Goal: Find specific page/section: Find specific page/section

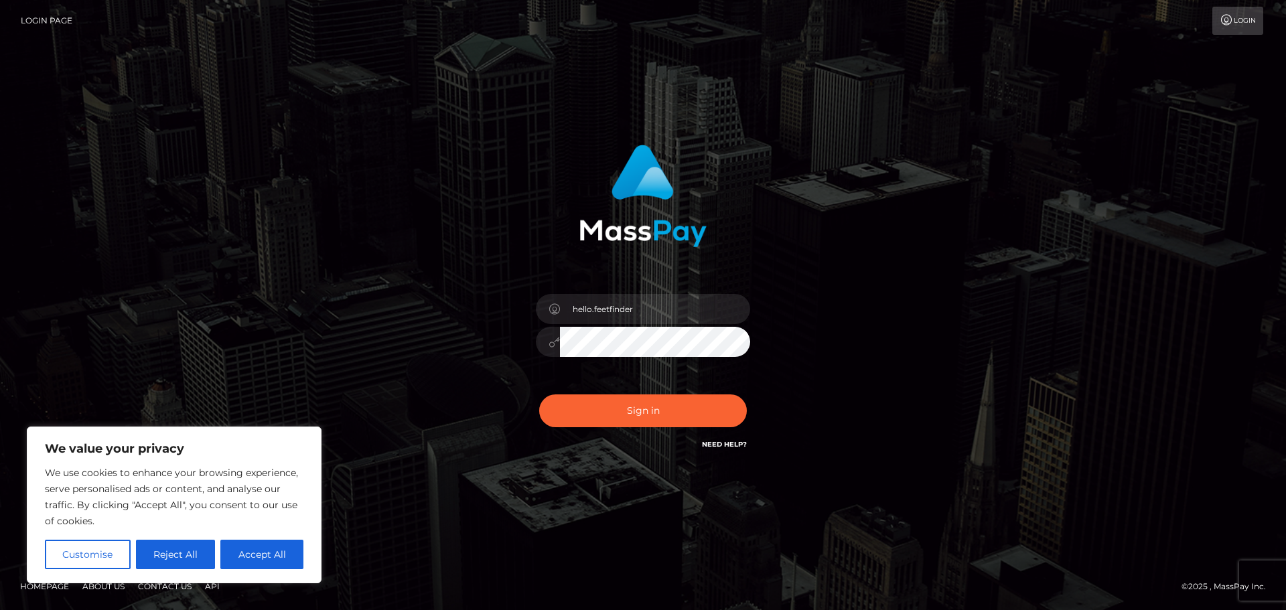
click at [623, 410] on button "Sign in" at bounding box center [643, 411] width 208 height 33
type input "hello.feetfinder"
click at [679, 398] on button "Sign in" at bounding box center [643, 411] width 208 height 33
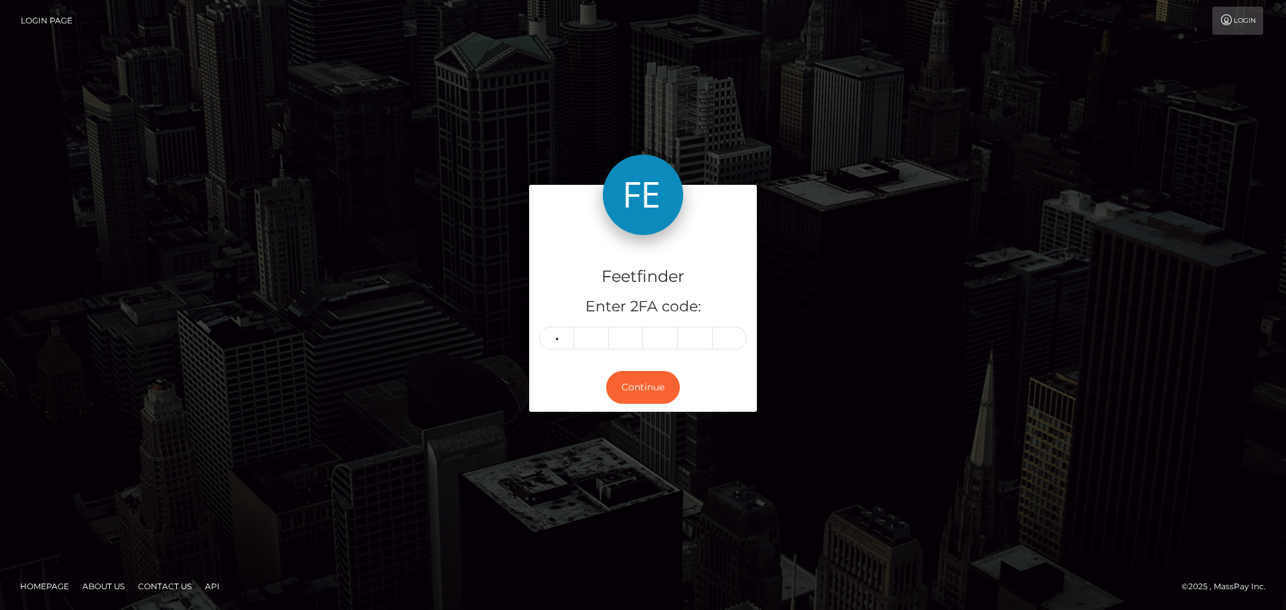
type input "1"
type input "0"
type input "4"
type input "3"
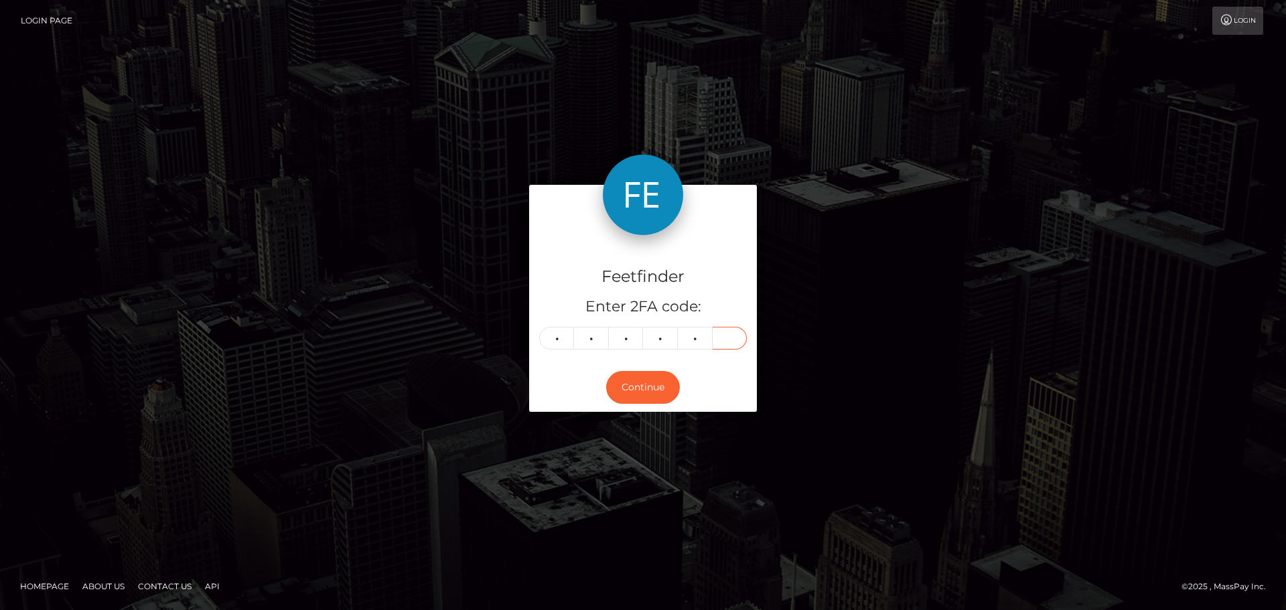
type input "3"
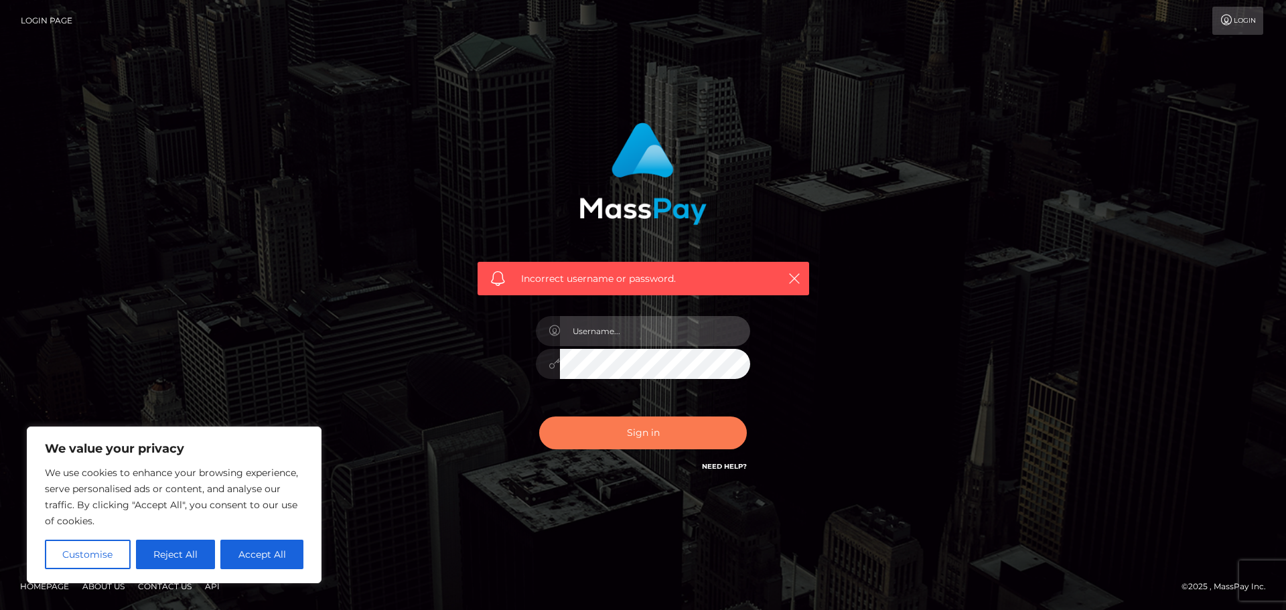
type input "hello.feetfinder"
click at [648, 428] on button "Sign in" at bounding box center [643, 433] width 208 height 33
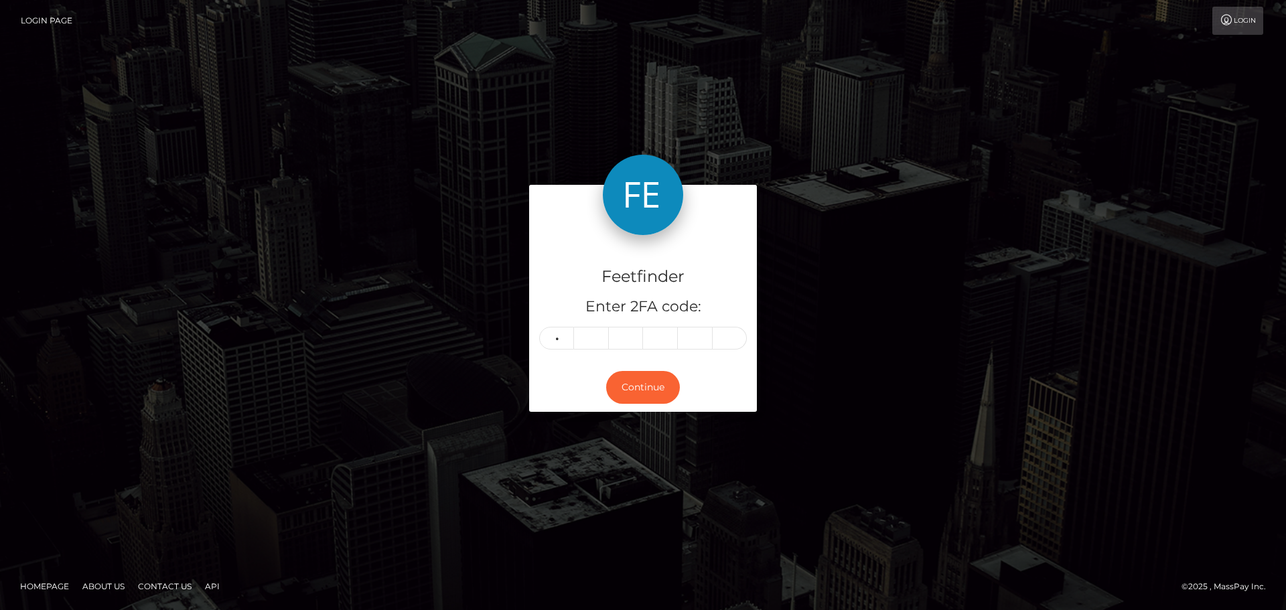
type input "8"
type input "6"
type input "2"
type input "1"
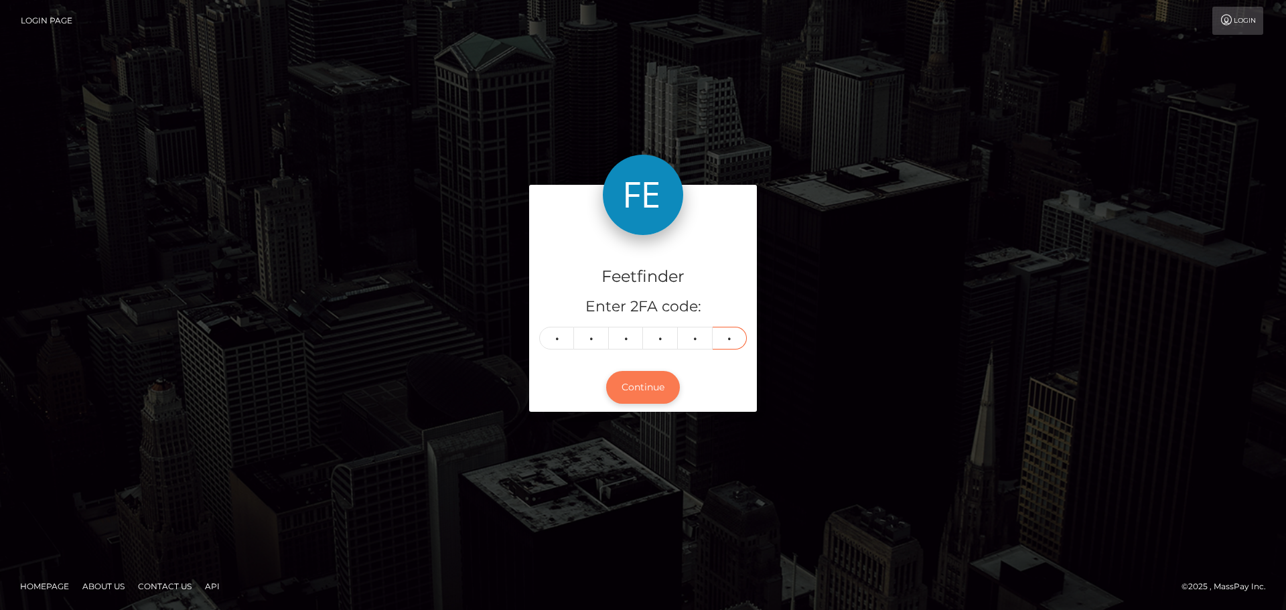
type input "0"
click at [644, 397] on button "Continue" at bounding box center [643, 387] width 74 height 33
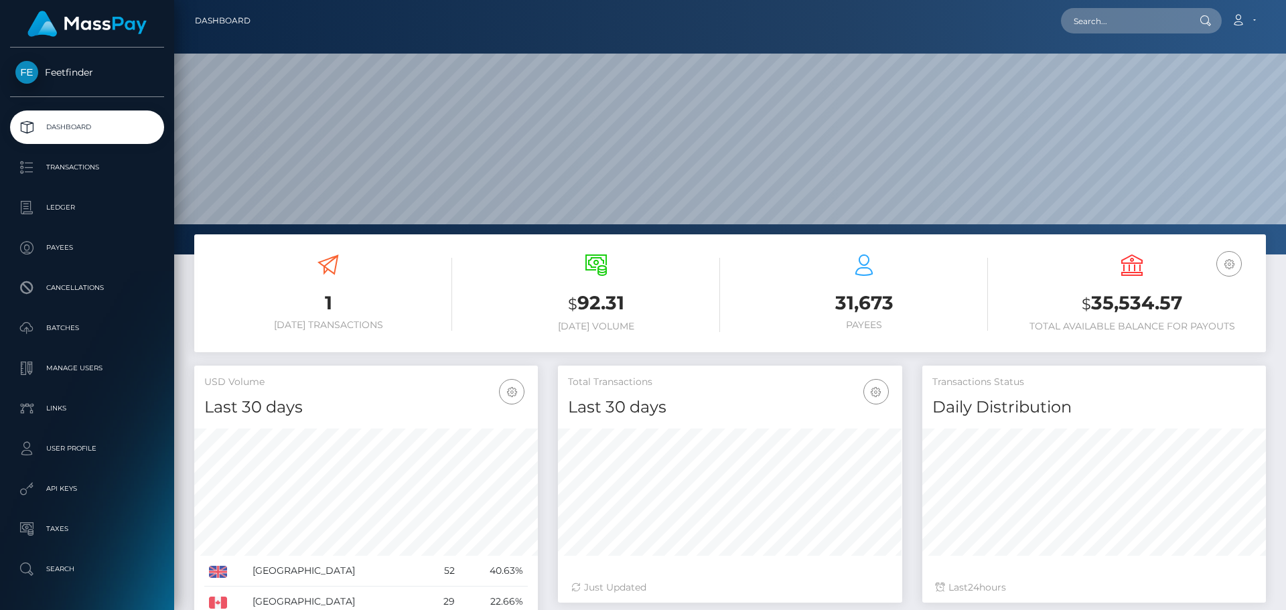
scroll to position [238, 344]
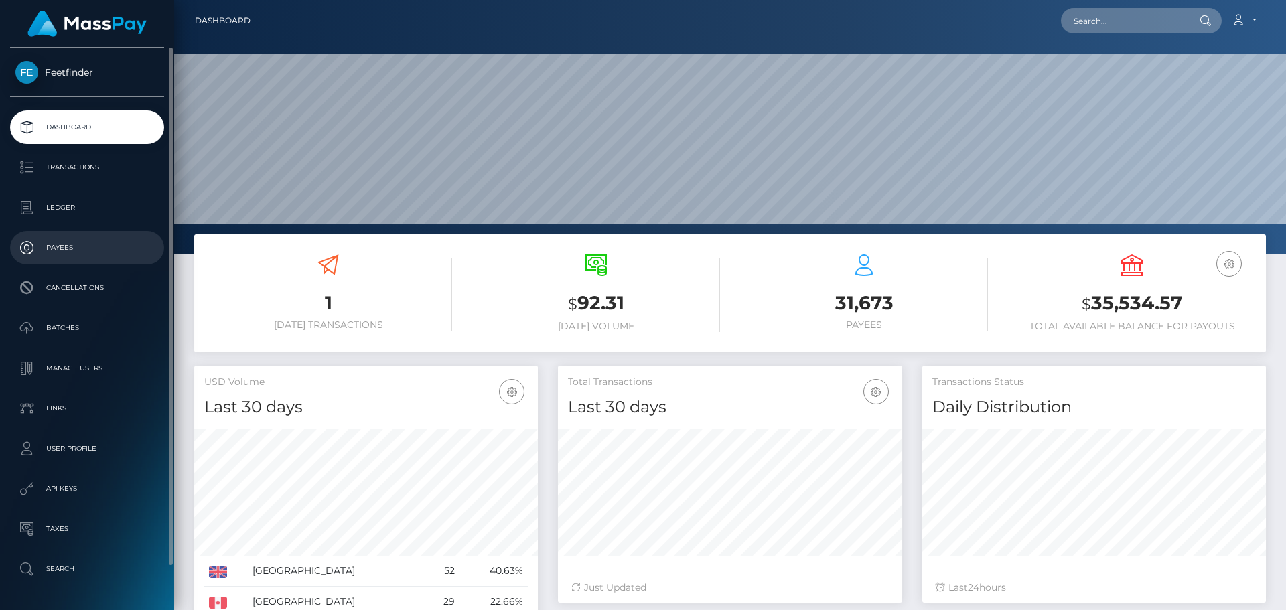
click at [57, 250] on p "Payees" at bounding box center [86, 248] width 143 height 20
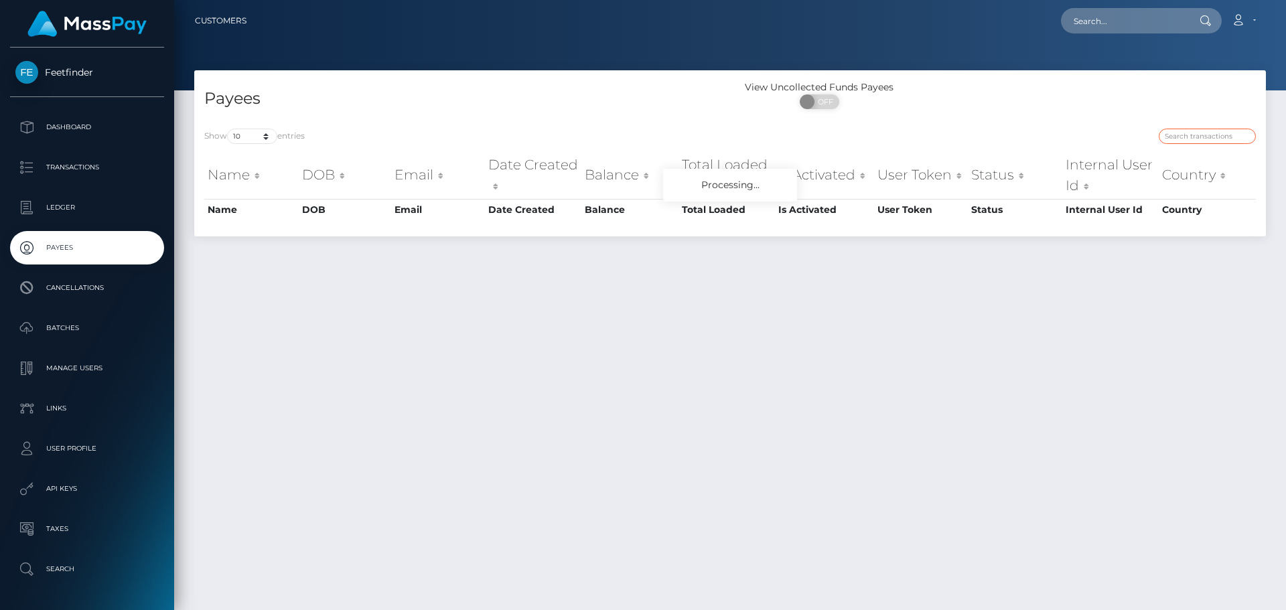
click at [1171, 138] on input "search" at bounding box center [1207, 136] width 97 height 15
paste input "47842743-92d8-11f0-bd85-0694aced620b"
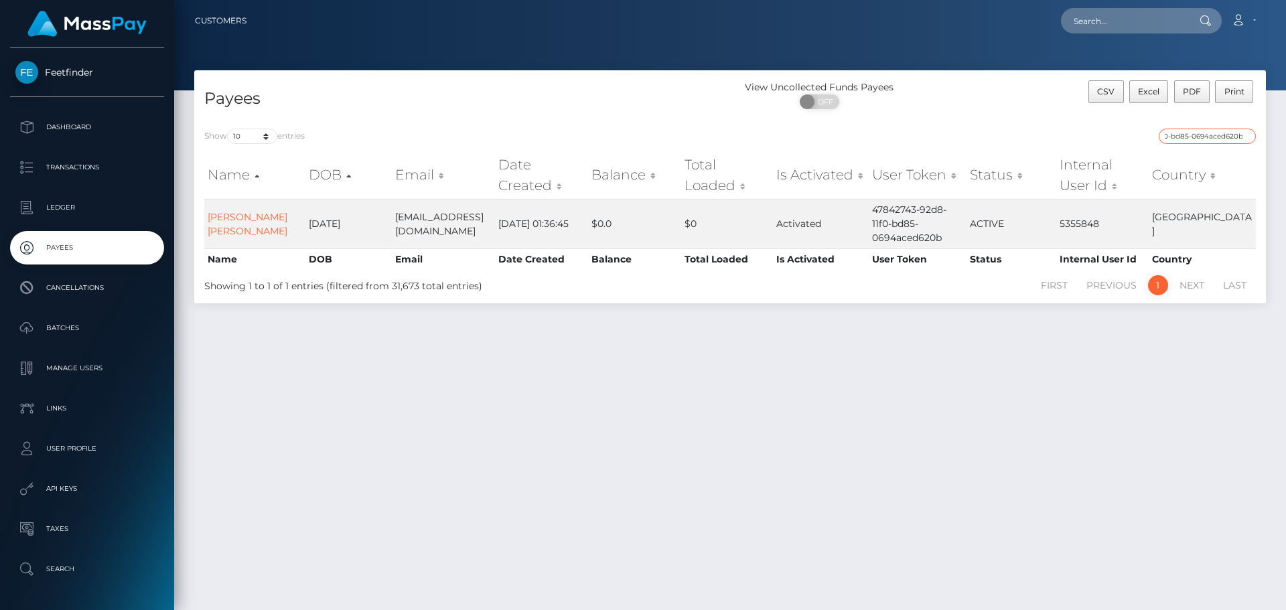
type input "47842743-92d8-11f0-bd85-0694aced620b"
